Goal: Information Seeking & Learning: Find specific fact

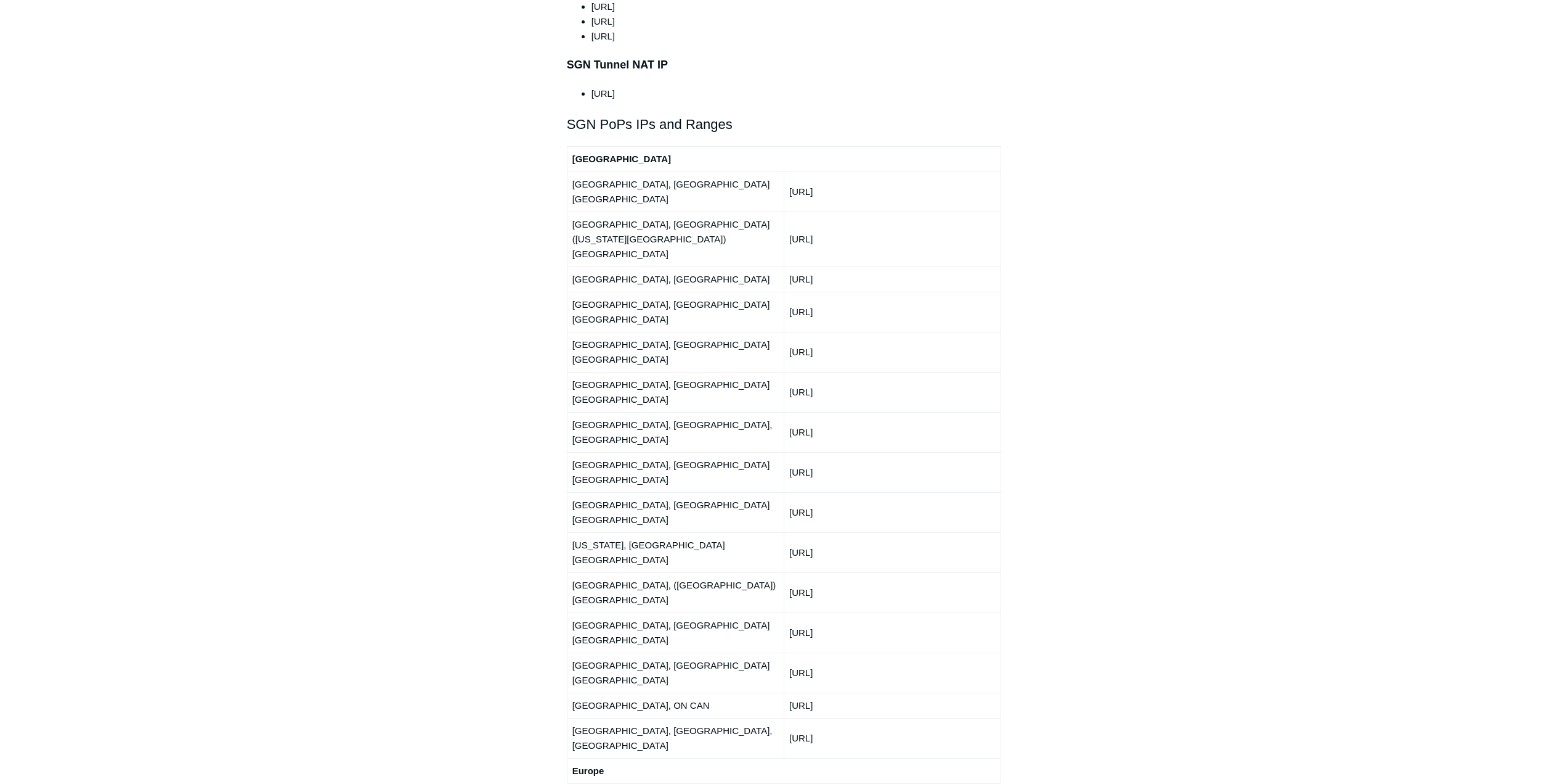
scroll to position [1418, 0]
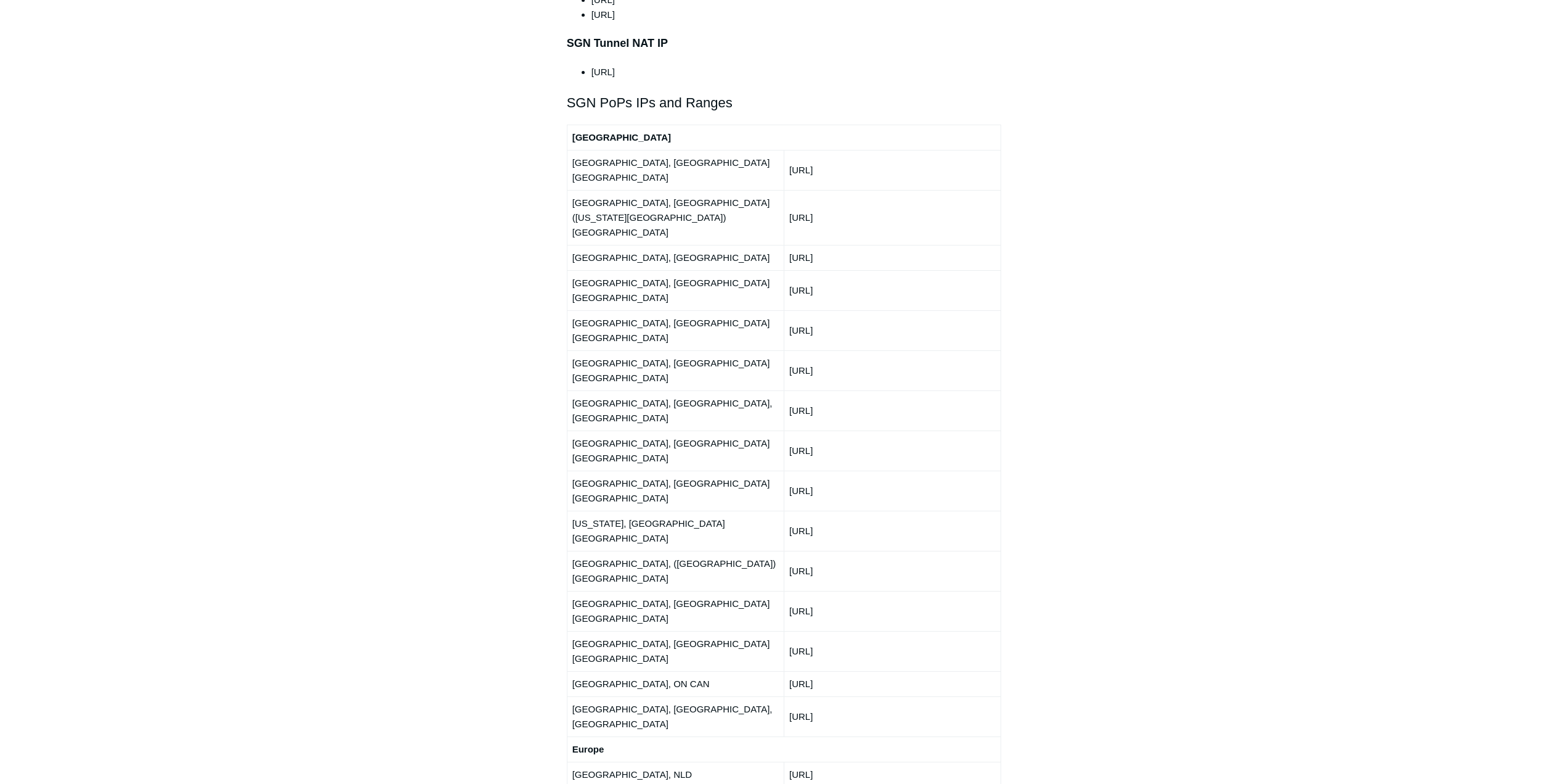
drag, startPoint x: 859, startPoint y: 465, endPoint x: 785, endPoint y: 465, distance: 74.0
click at [785, 671] on td "[URL]" at bounding box center [891, 684] width 217 height 25
click at [800, 671] on td "[URL]" at bounding box center [891, 684] width 217 height 25
drag, startPoint x: 866, startPoint y: 464, endPoint x: 793, endPoint y: 465, distance: 73.0
click at [793, 671] on td "[URL]" at bounding box center [891, 684] width 217 height 25
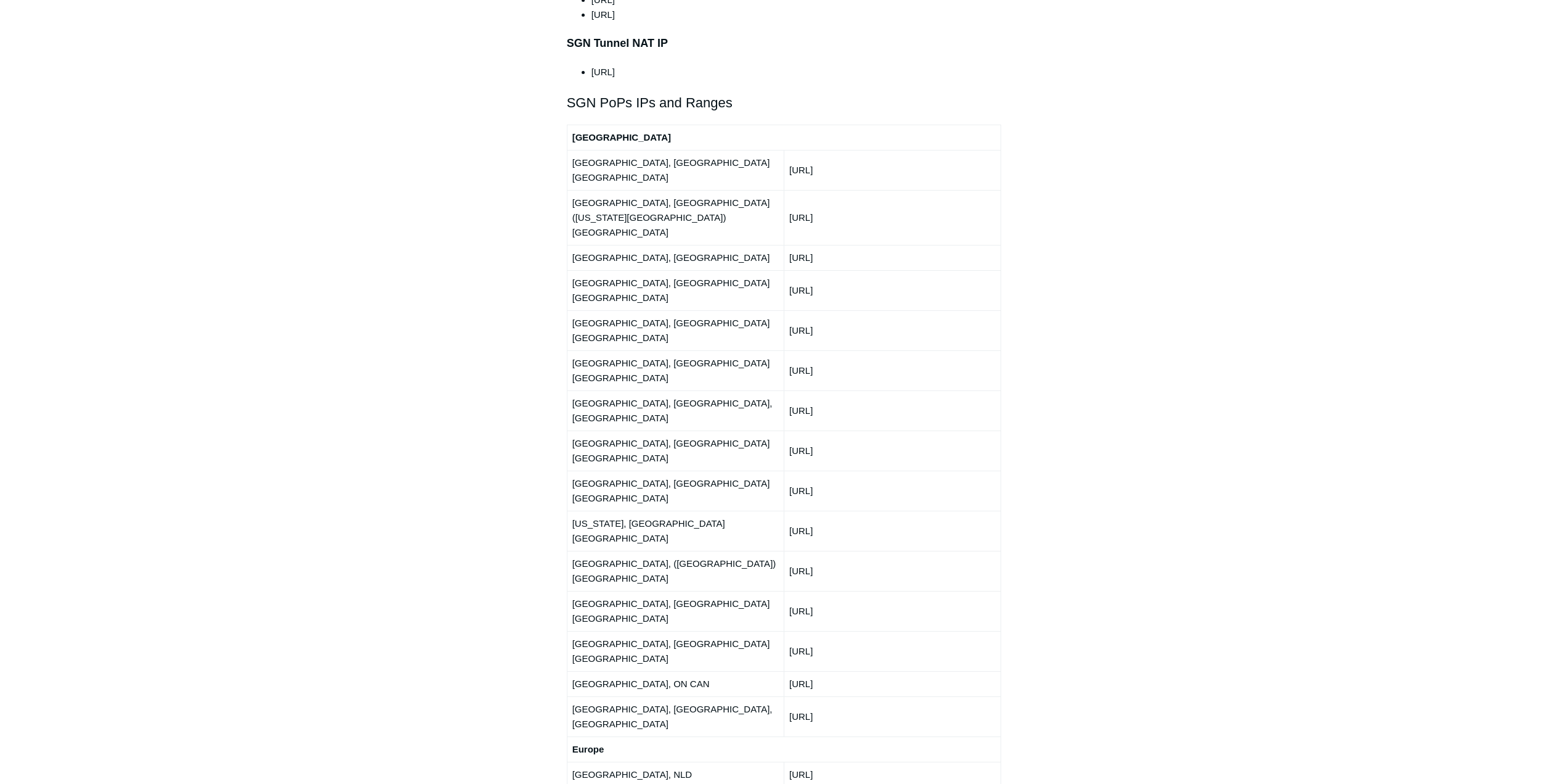
click at [872, 671] on td "[URL]" at bounding box center [891, 684] width 217 height 25
click at [435, 296] on aside "Articles in this section Deployment Guide Outbound Firewall Rules and IPs used …" at bounding box center [487, 315] width 121 height 3243
